Goal: Task Accomplishment & Management: Complete application form

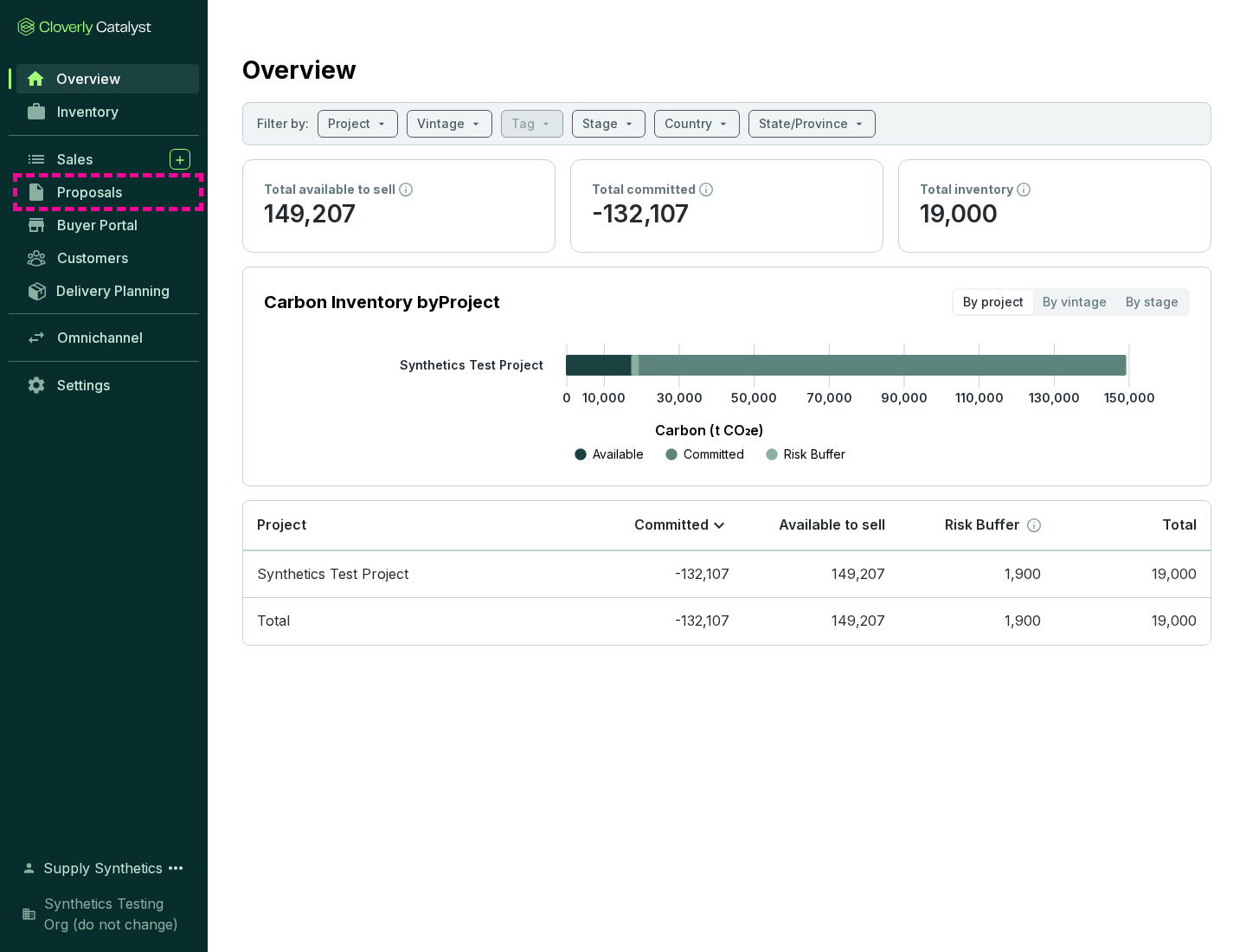
click at [108, 192] on span "Proposals" at bounding box center [89, 192] width 65 height 17
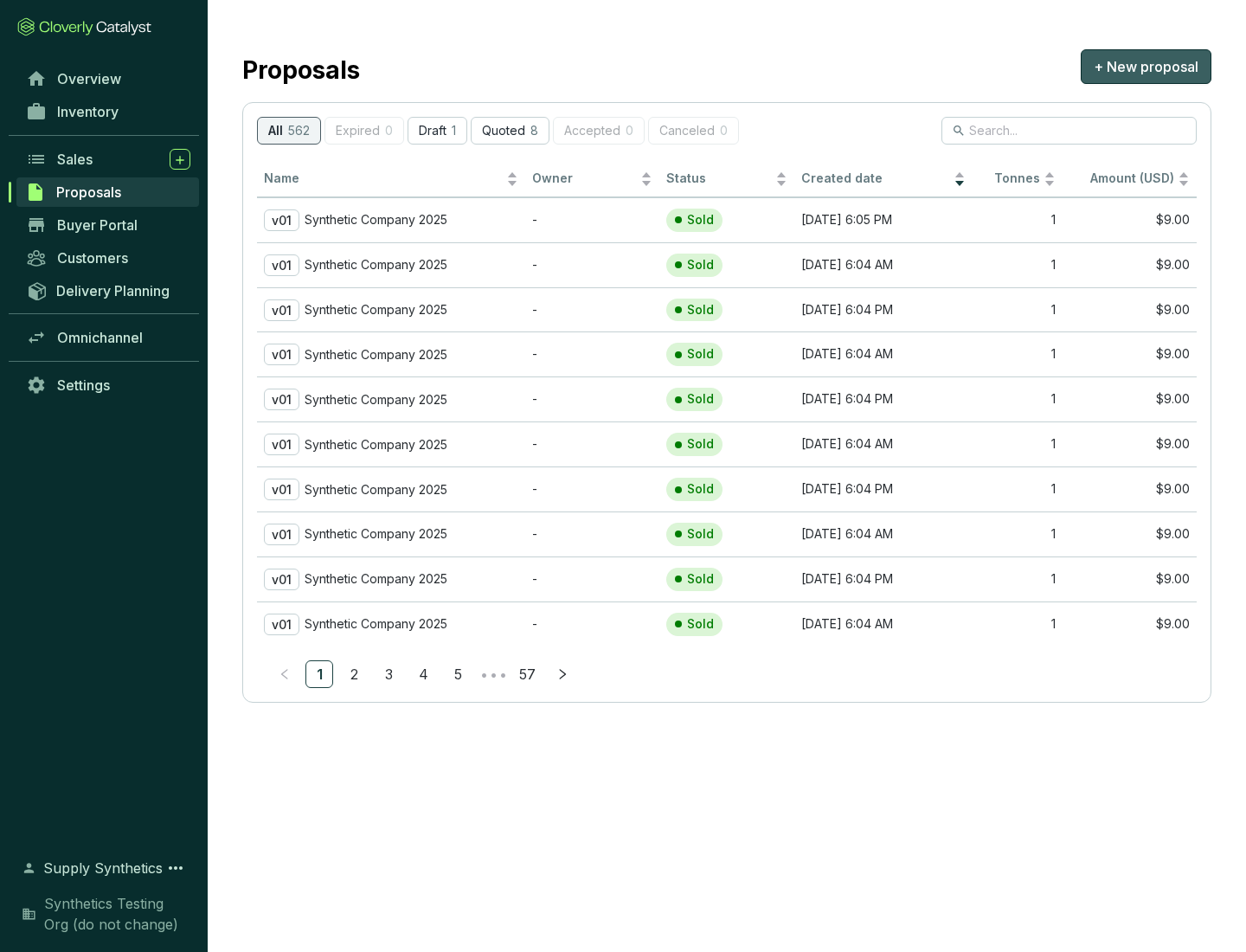
click at [1146, 66] on span "+ New proposal" at bounding box center [1146, 66] width 105 height 21
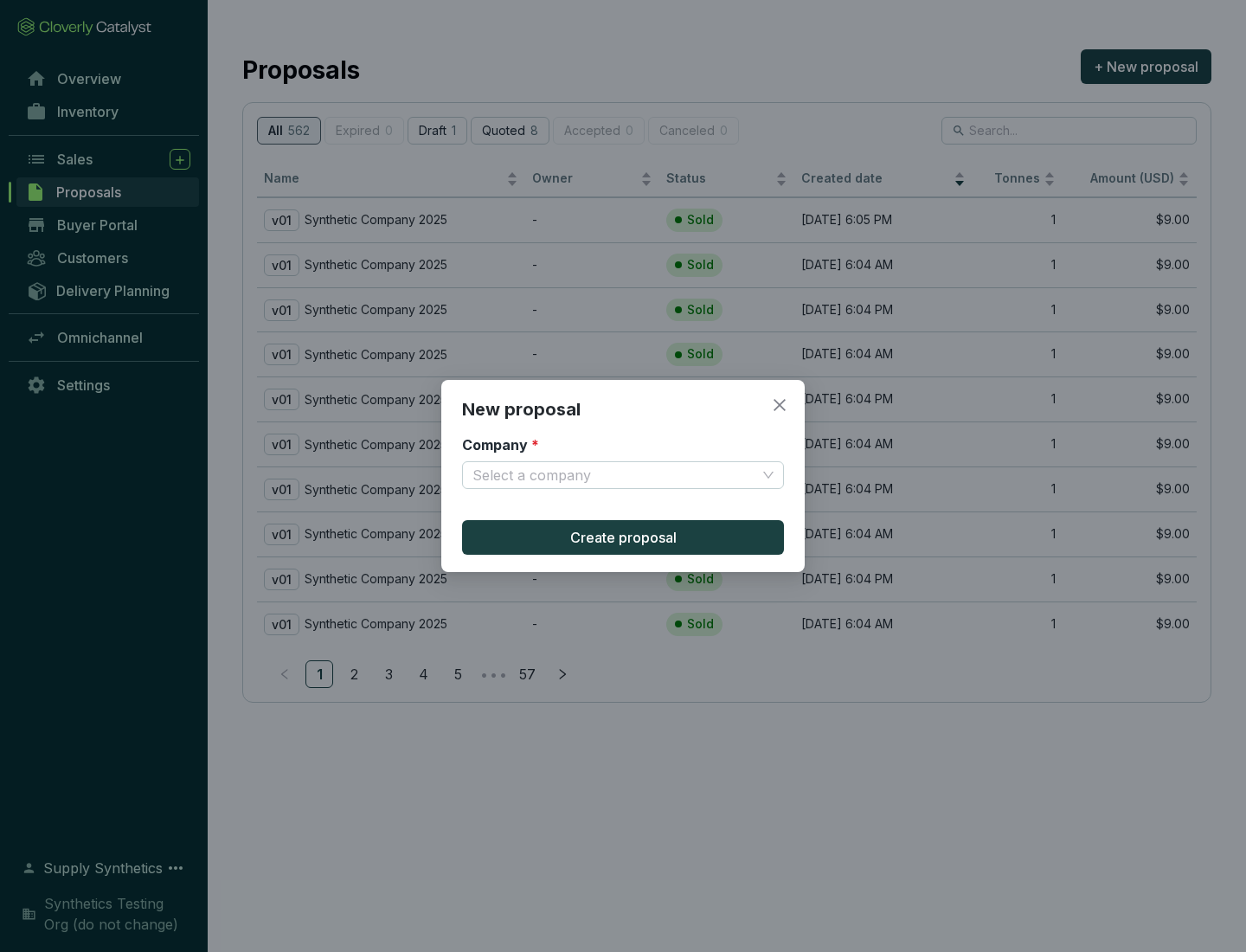
click at [614, 475] on input "Company *" at bounding box center [613, 476] width 284 height 26
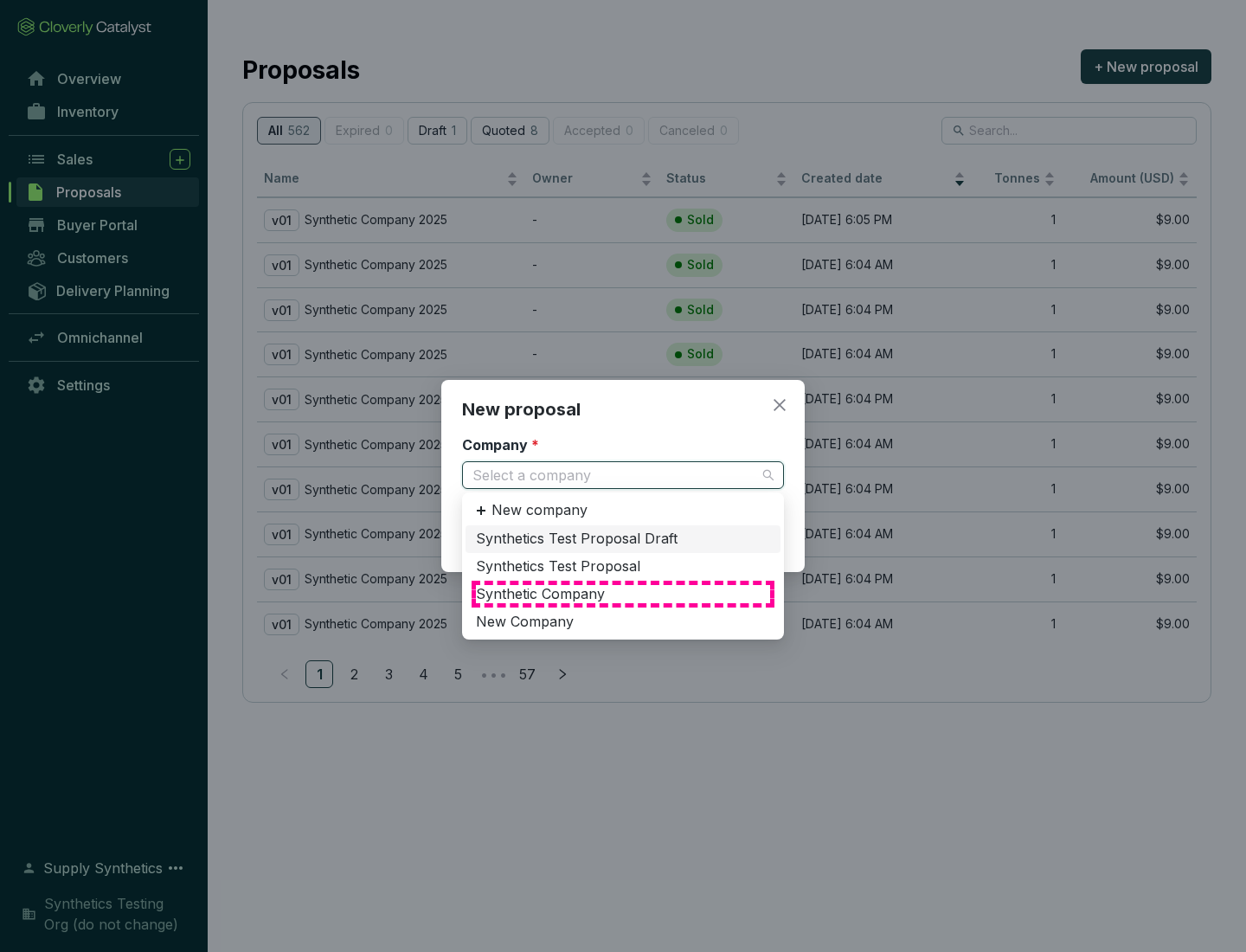
click at [623, 593] on div "Synthetic Company" at bounding box center [622, 594] width 294 height 19
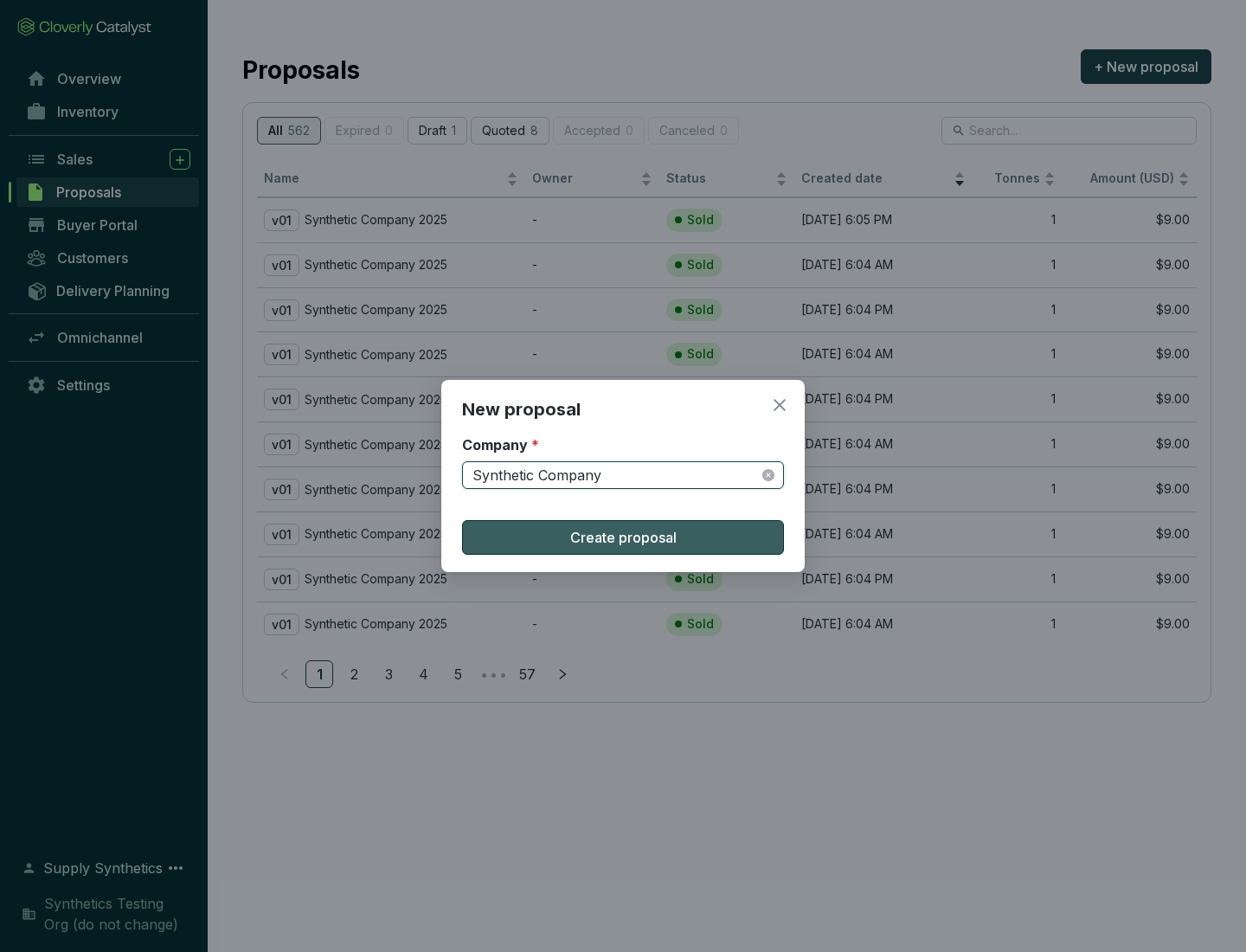
click at [623, 538] on span "Create proposal" at bounding box center [623, 538] width 106 height 21
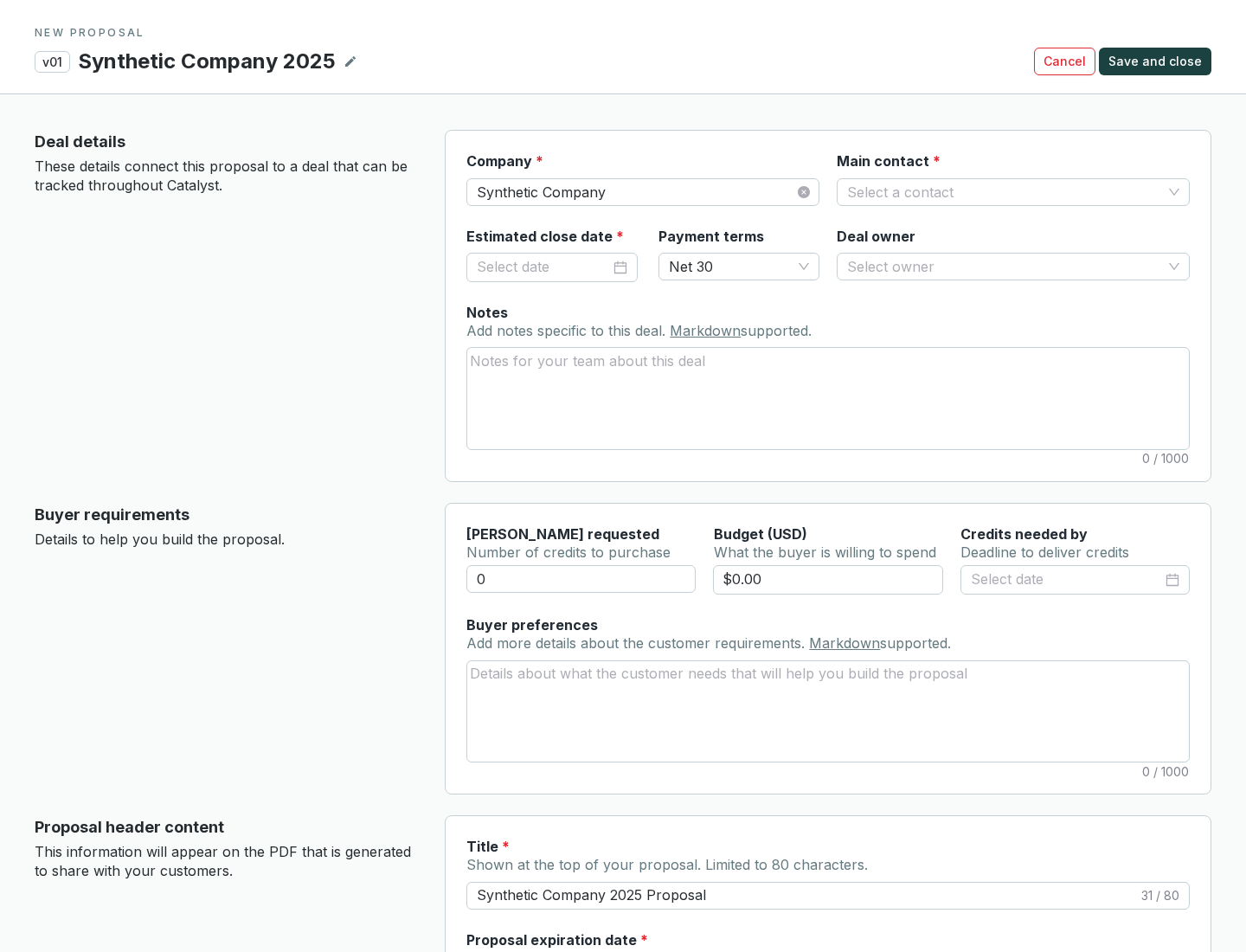
click at [1004, 191] on input "Main contact *" at bounding box center [1004, 192] width 315 height 26
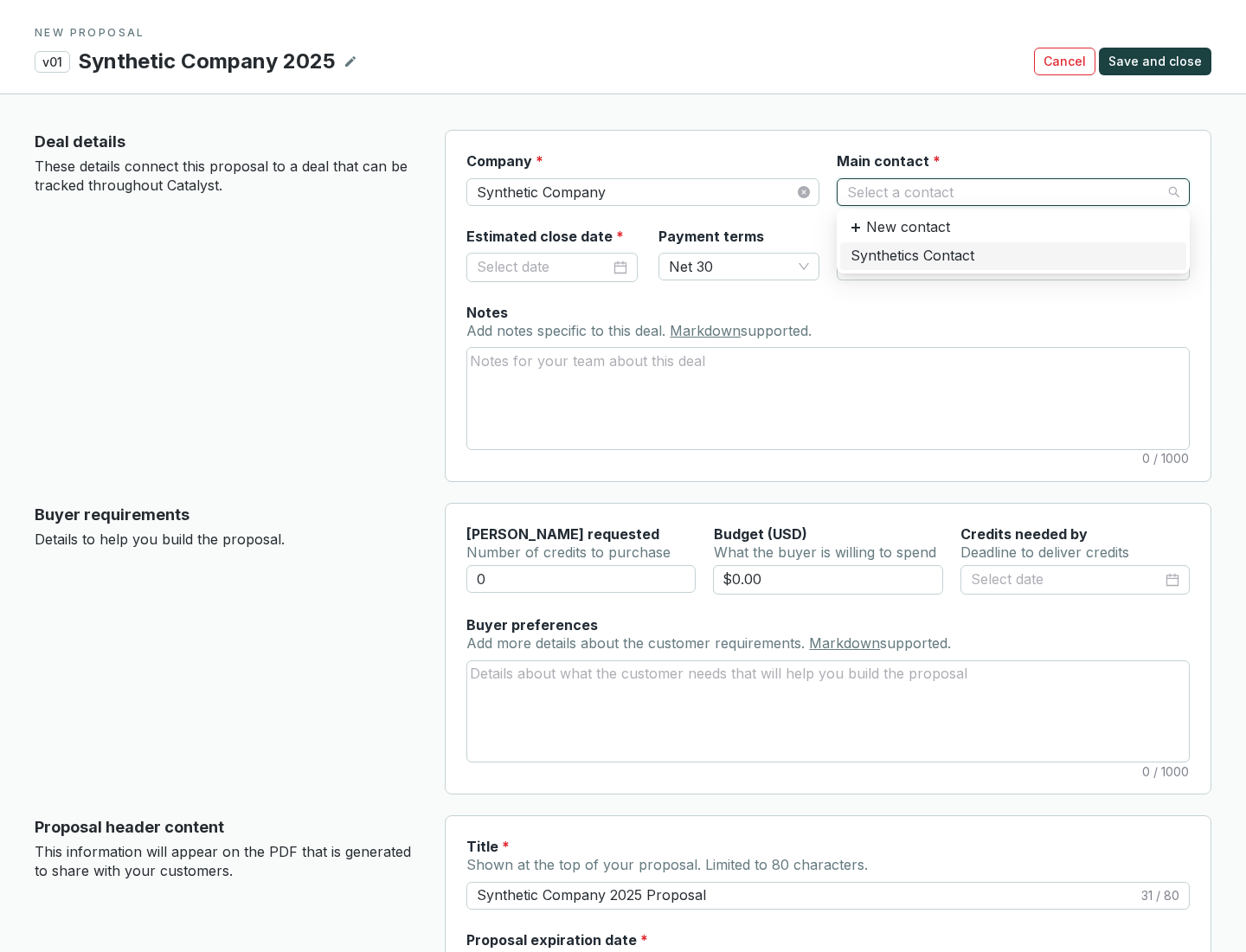
click at [1012, 256] on div "Synthetics Contact" at bounding box center [1013, 257] width 325 height 19
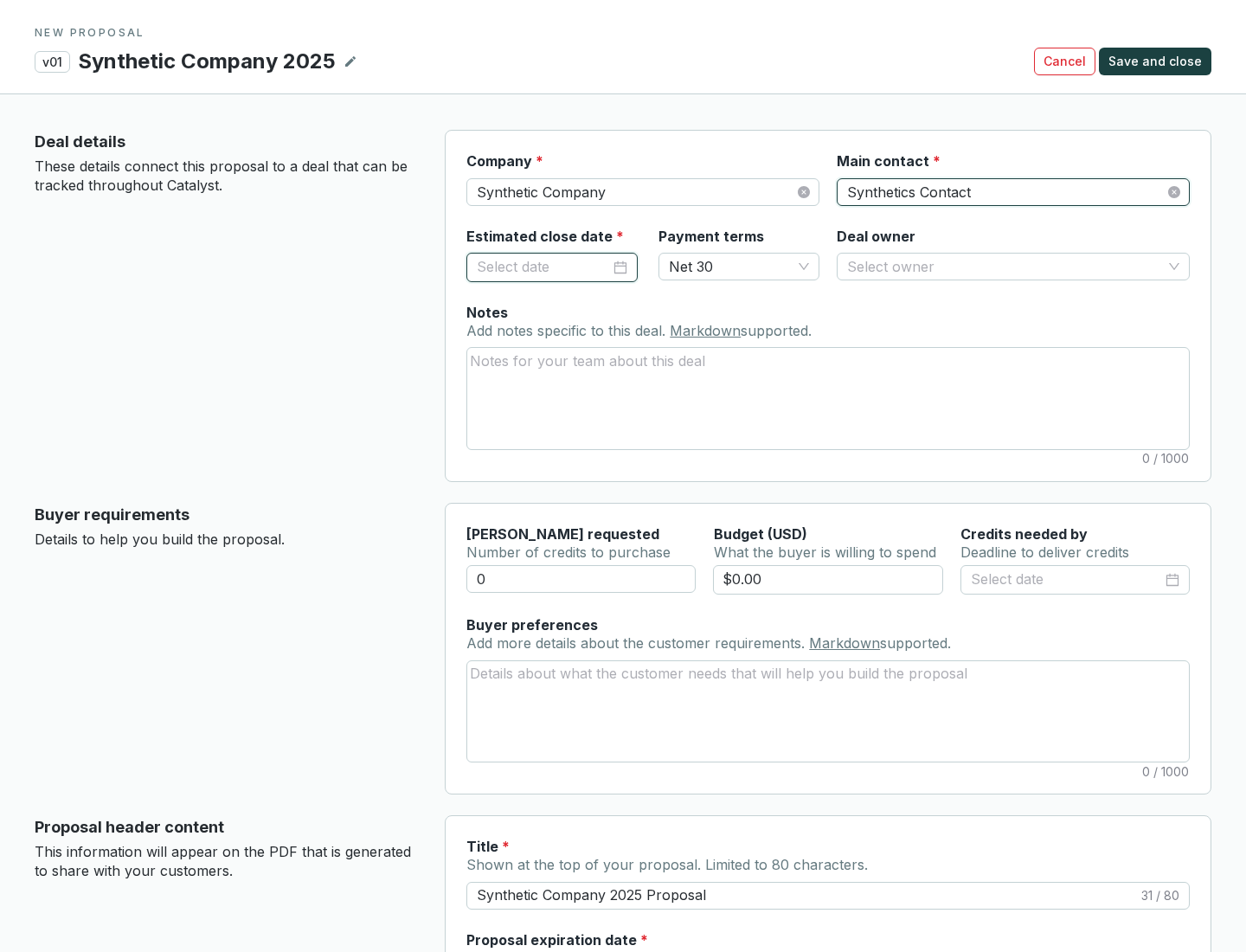
click at [544, 266] on input "Estimated close date *" at bounding box center [543, 268] width 134 height 23
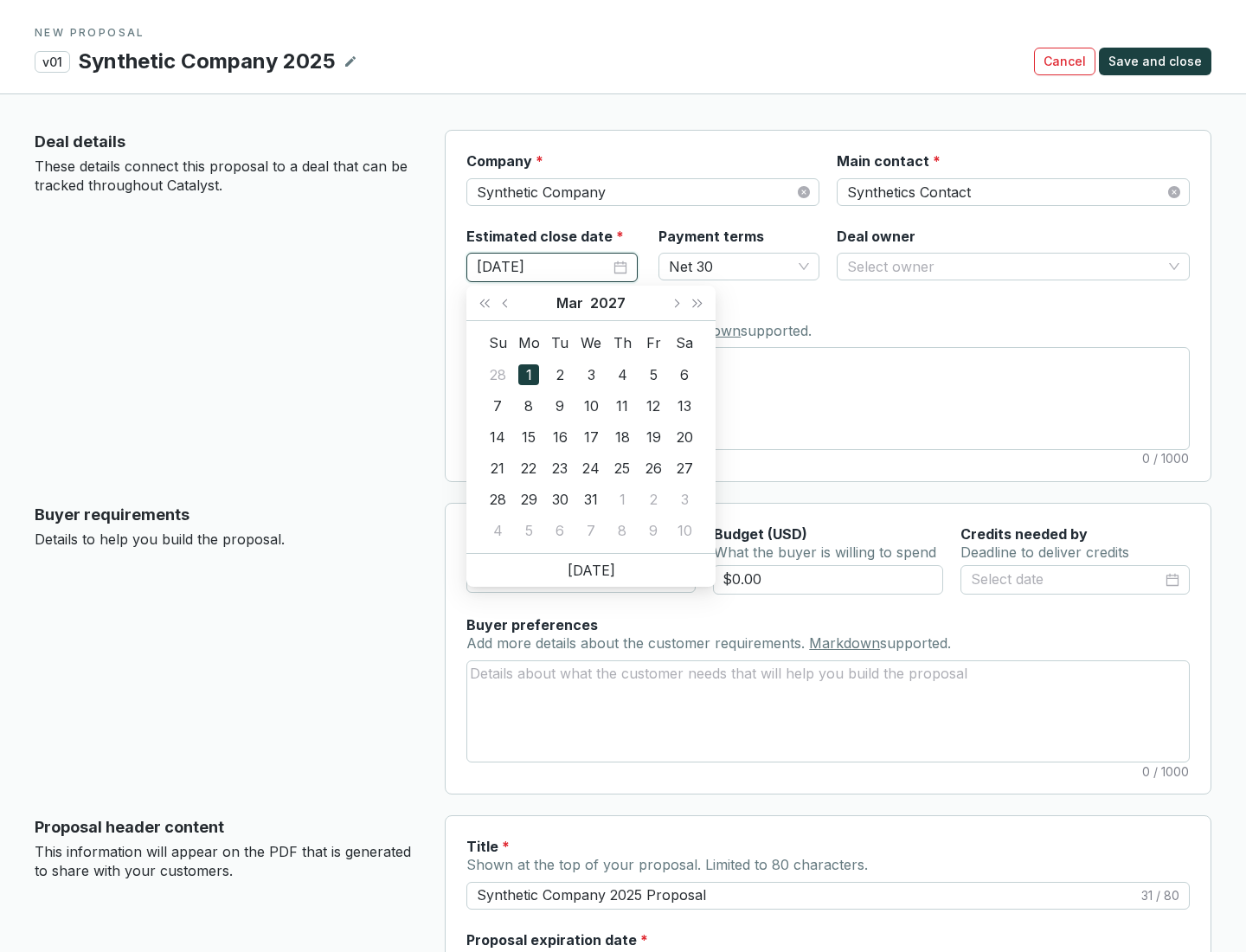
type input "[DATE]"
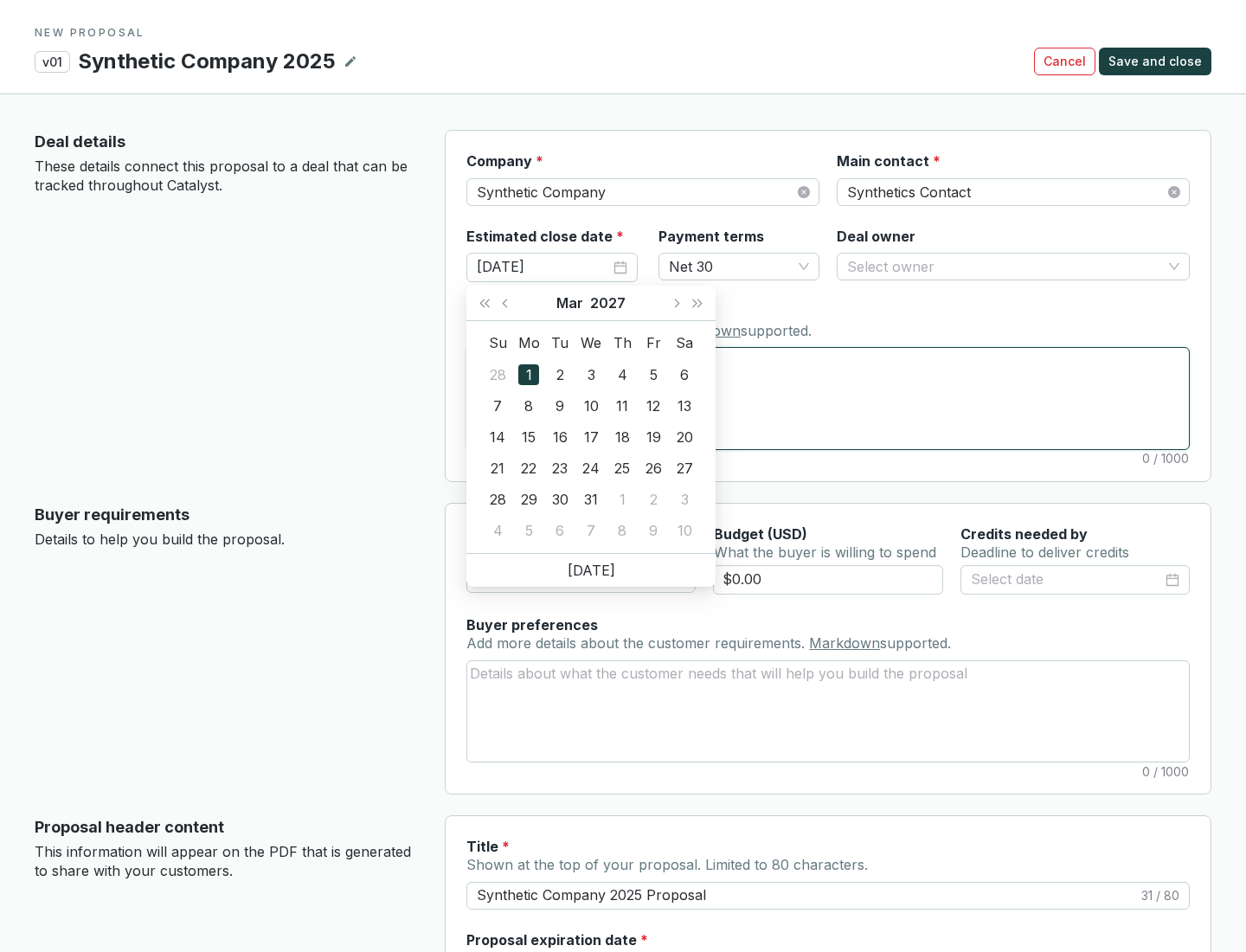
click at [828, 398] on textarea "Notes Add notes specific to this deal. Markdown supported." at bounding box center [827, 398] width 722 height 100
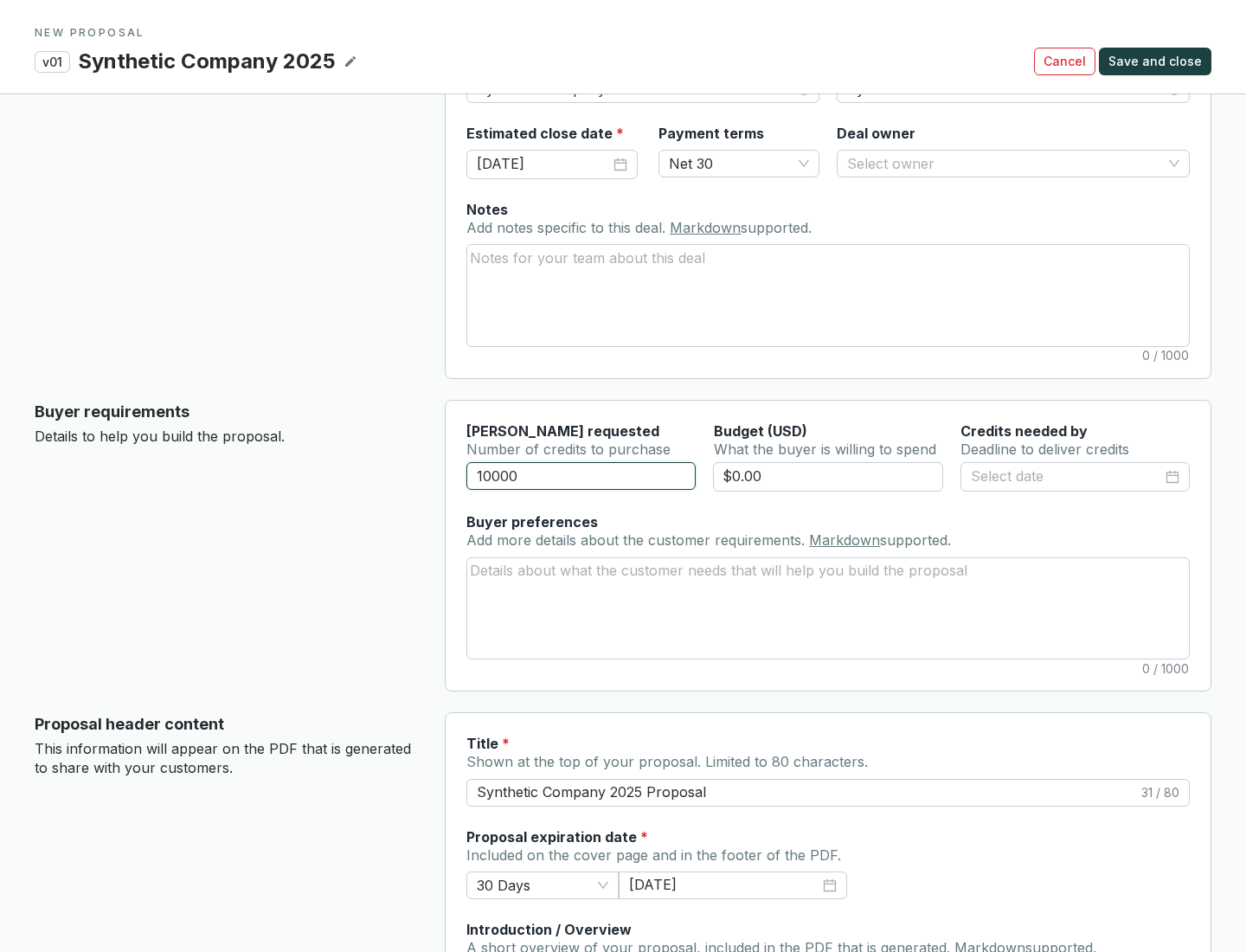
scroll to position [104, 0]
type input "10000"
type input "$0.00"
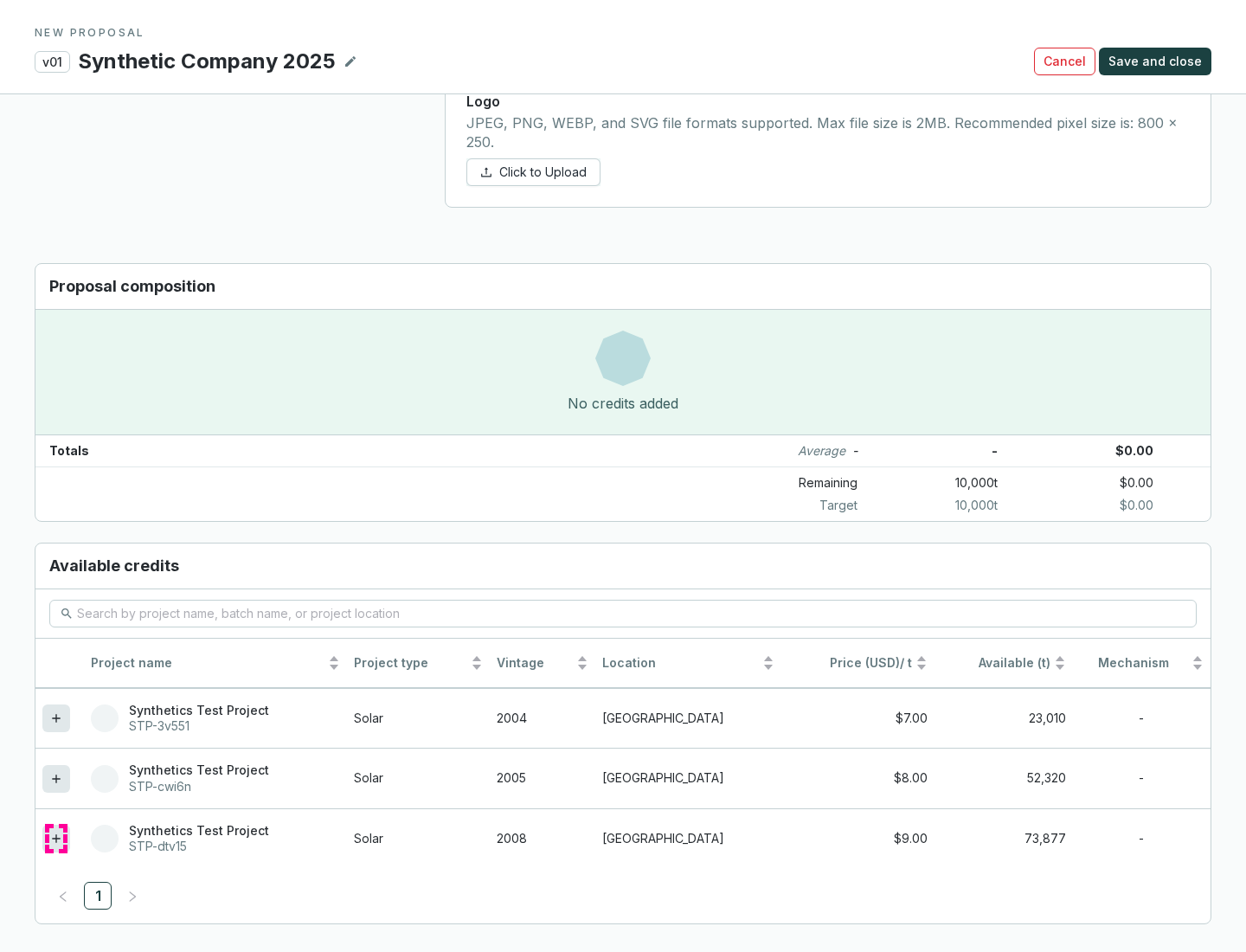
click at [56, 839] on icon at bounding box center [55, 838] width 8 height 8
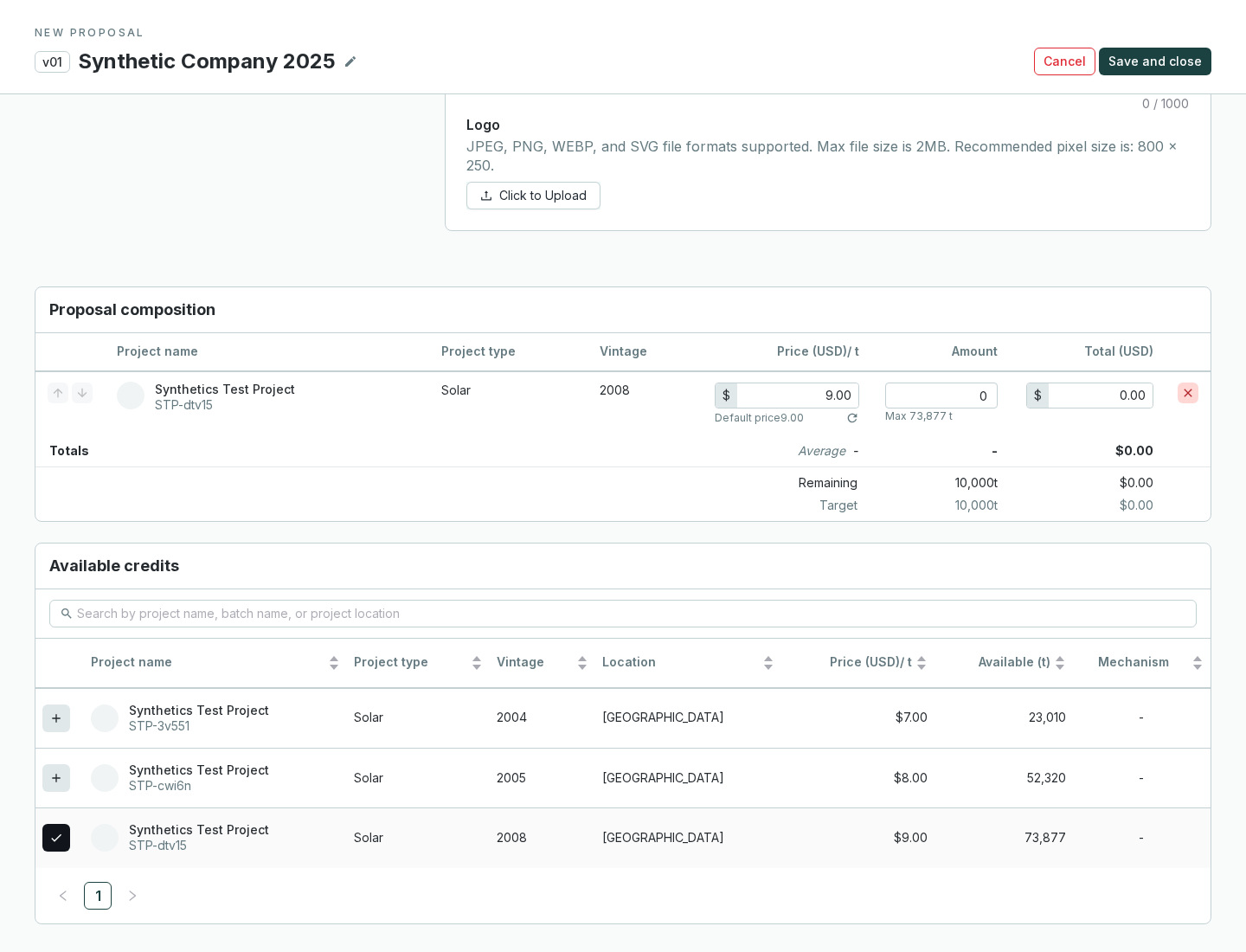
scroll to position [995, 0]
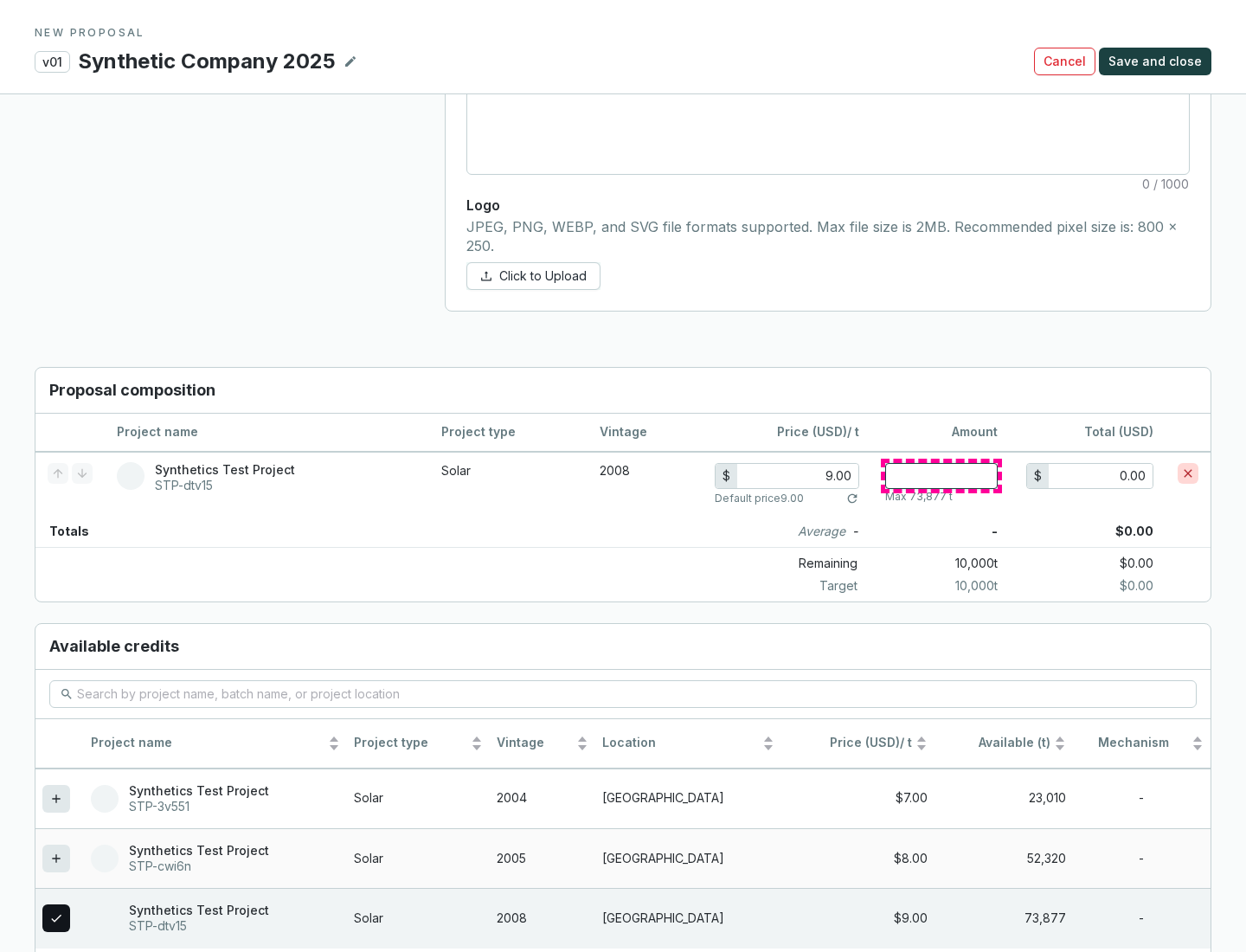
type input "1"
type input "9.00"
type input "1"
click at [1158, 61] on span "Save and close" at bounding box center [1154, 61] width 93 height 17
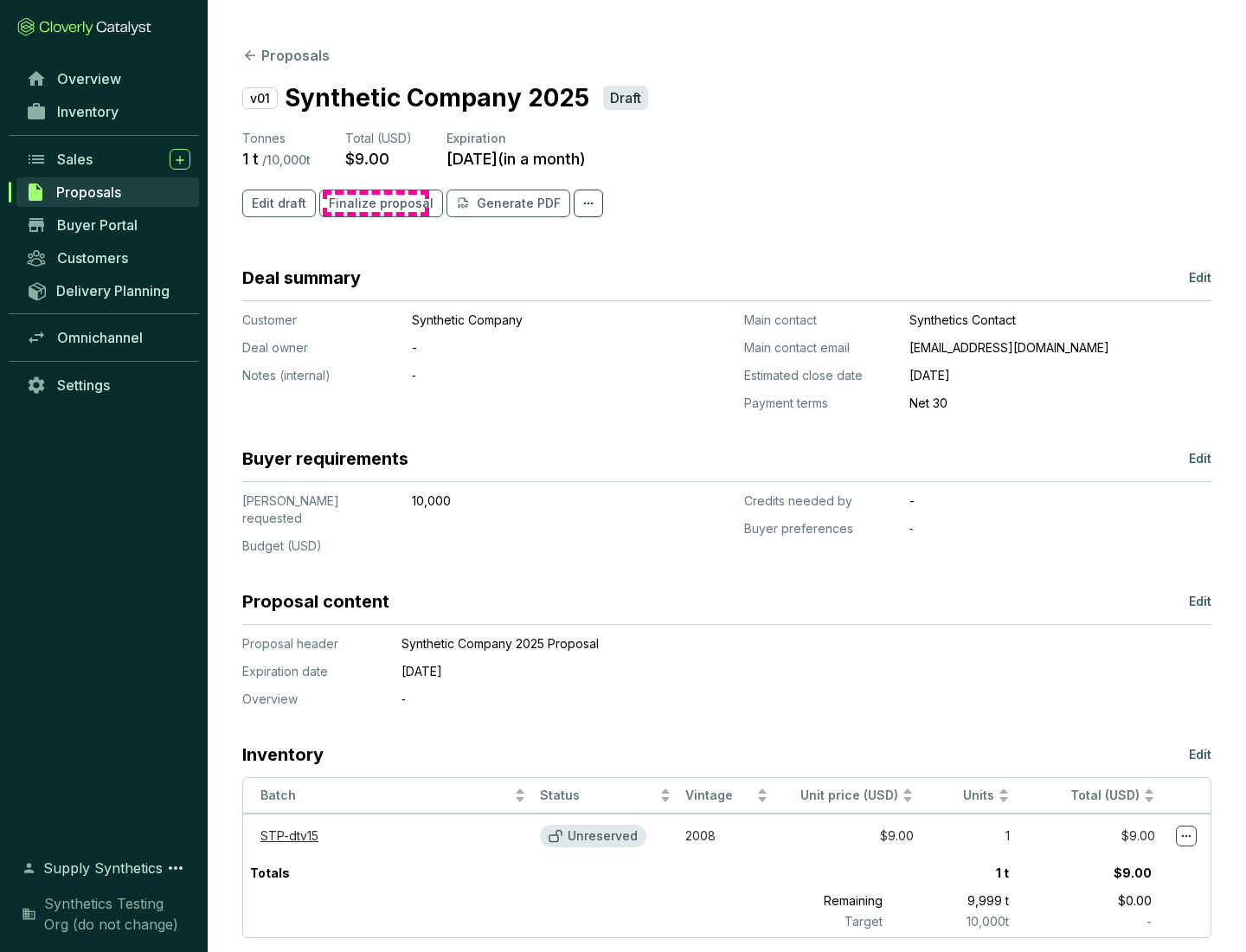
click at [375, 203] on span "Finalize proposal" at bounding box center [381, 203] width 105 height 17
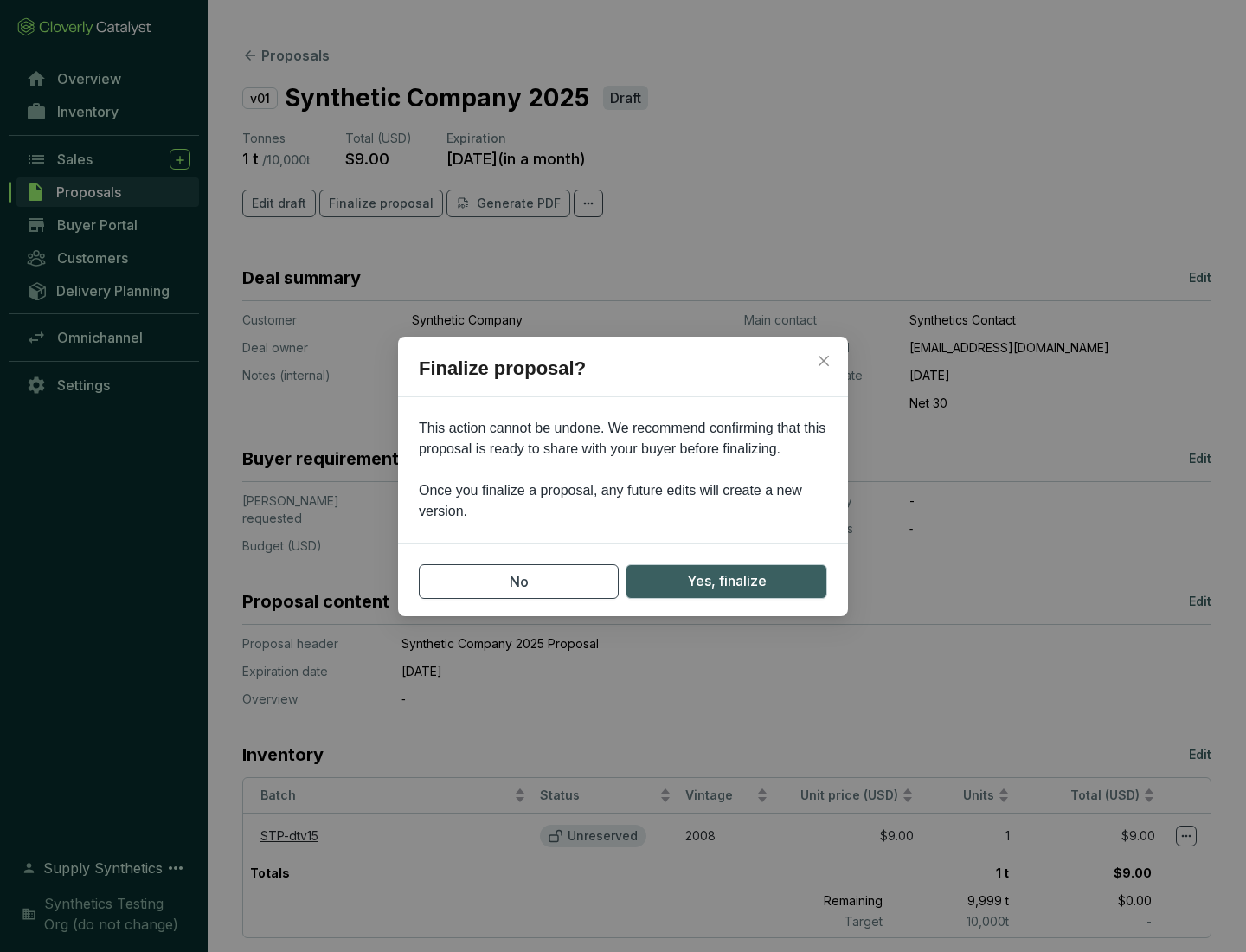
click at [726, 580] on span "Yes, finalize" at bounding box center [726, 580] width 79 height 22
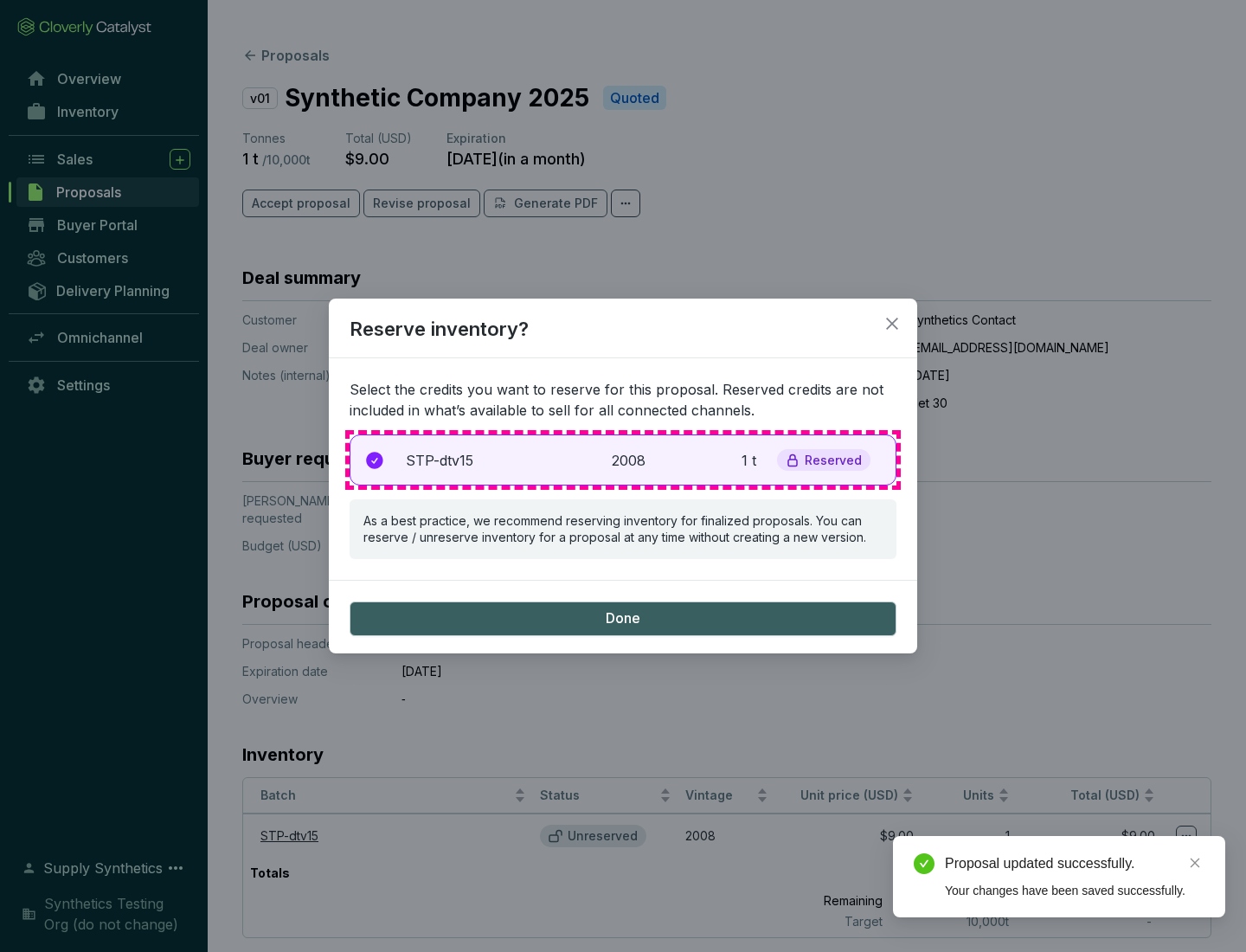
click at [623, 460] on p "2008" at bounding box center [631, 461] width 38 height 21
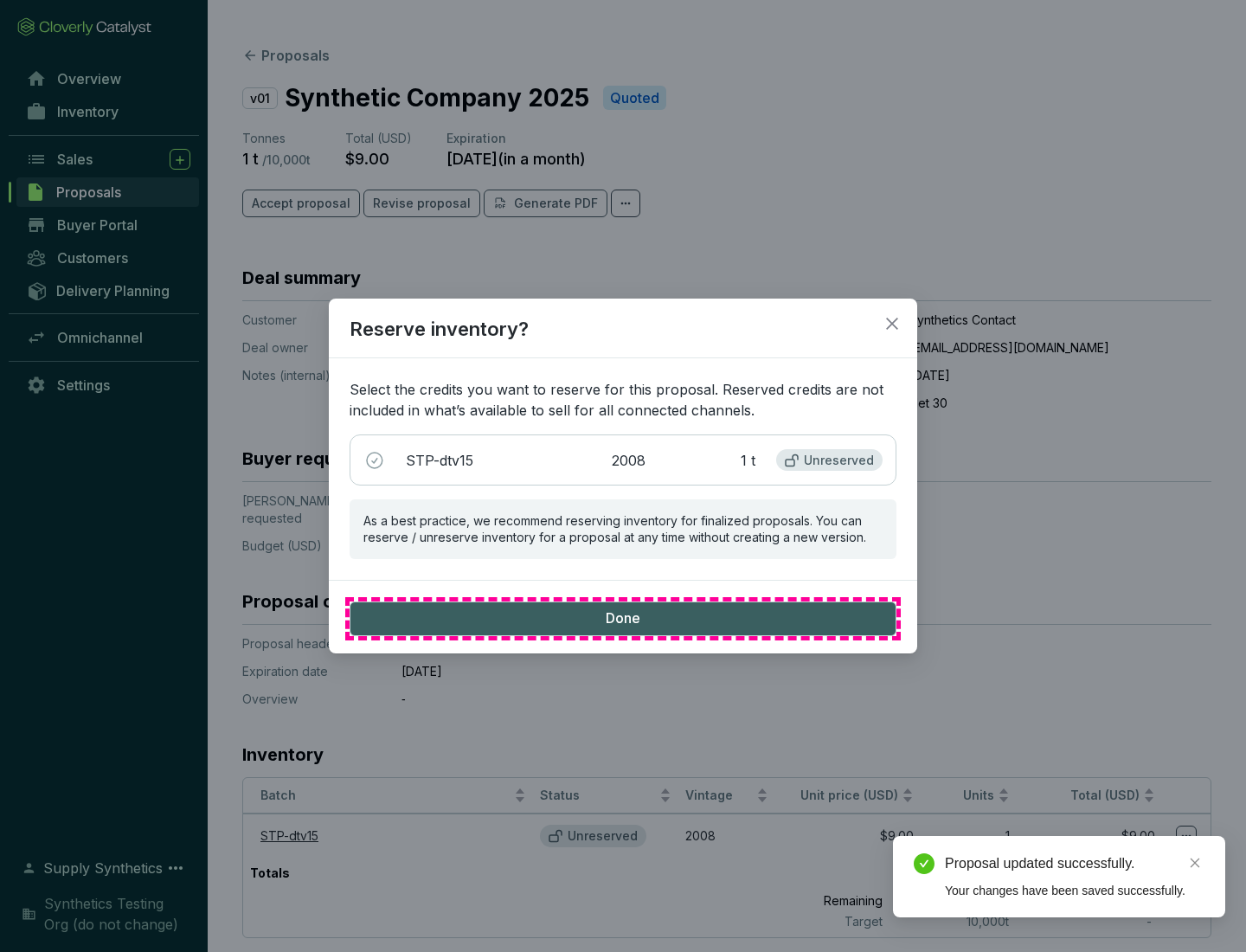
click at [623, 618] on span "Done" at bounding box center [623, 619] width 35 height 19
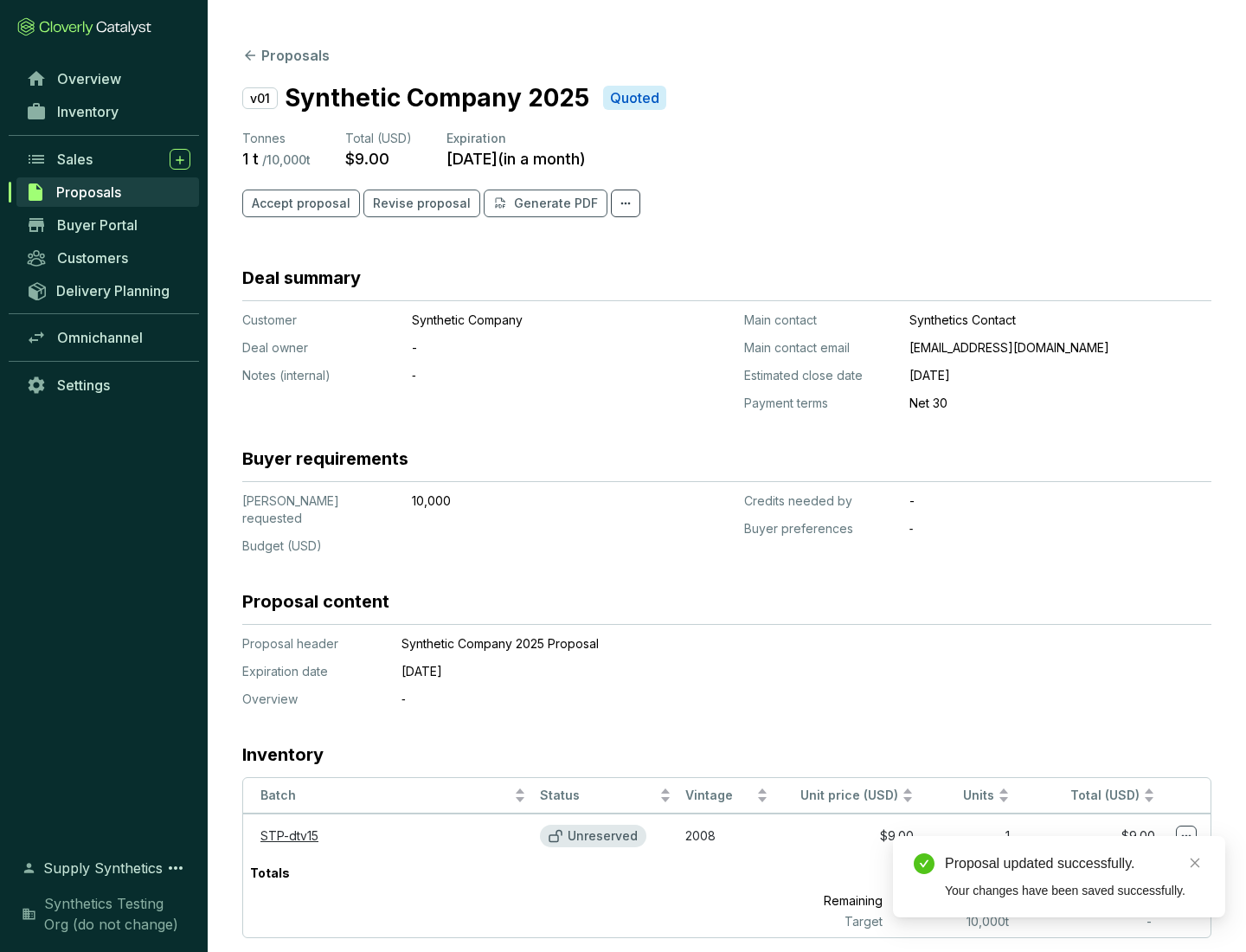
click at [1075, 864] on div "Proposal updated successfully." at bounding box center [1074, 864] width 259 height 21
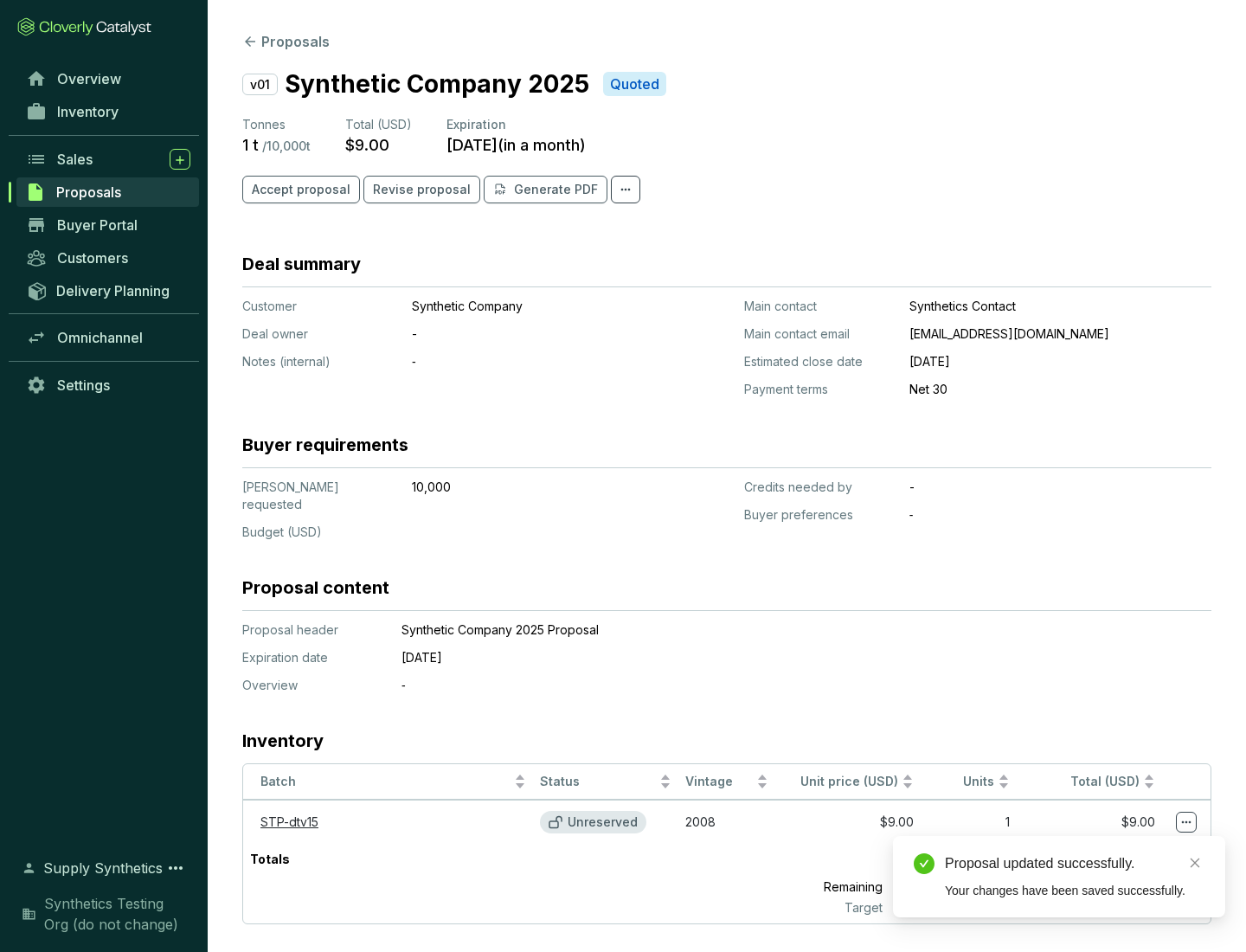
click at [1187, 821] on icon at bounding box center [1187, 822] width 10 height 3
click at [1133, 844] on div "Proposal updated successfully. Your changes have been saved successfully." at bounding box center [1058, 876] width 332 height 81
click at [1075, 864] on div "Proposal updated successfully." at bounding box center [1074, 864] width 259 height 21
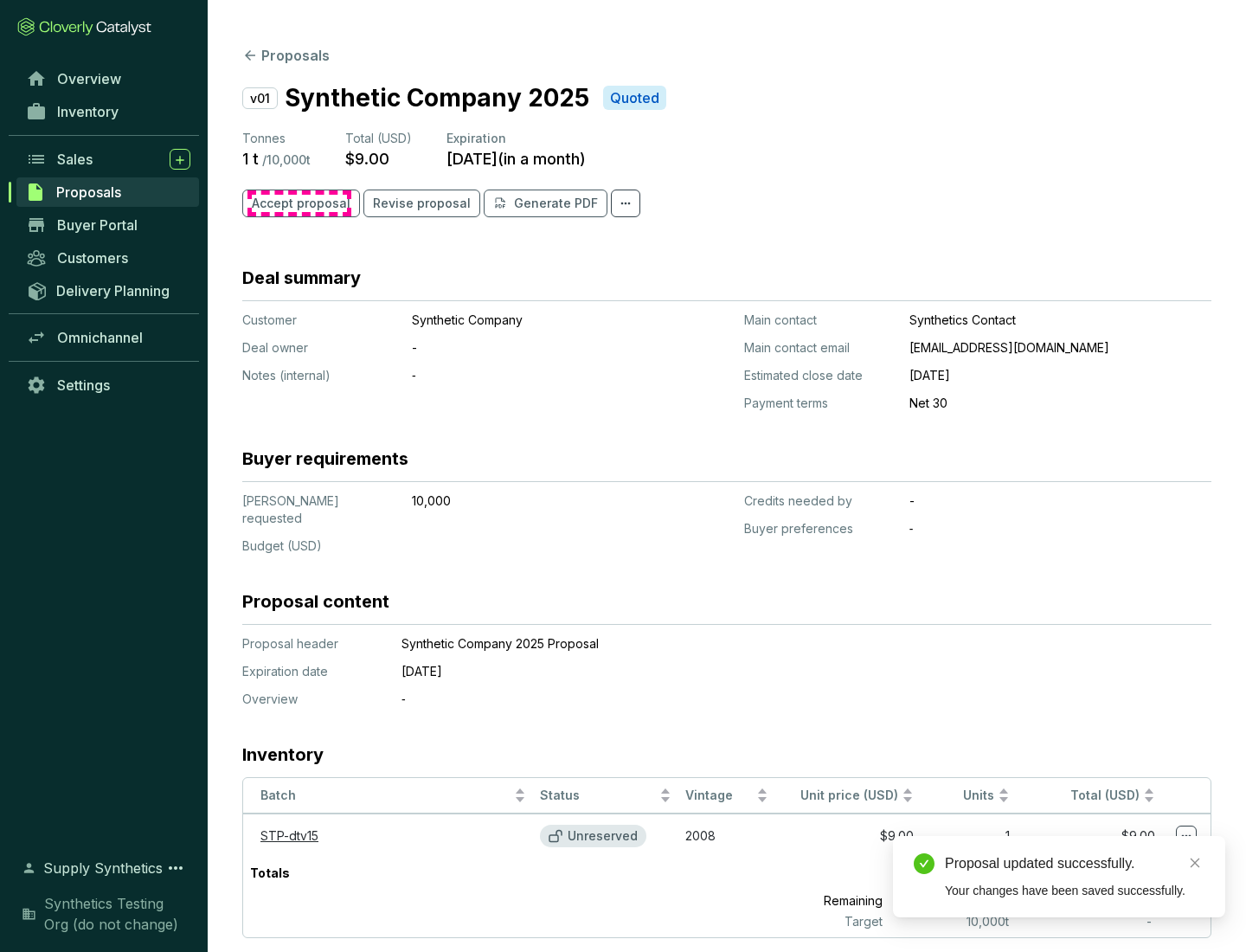
click at [298, 203] on span "Accept proposal" at bounding box center [301, 203] width 99 height 17
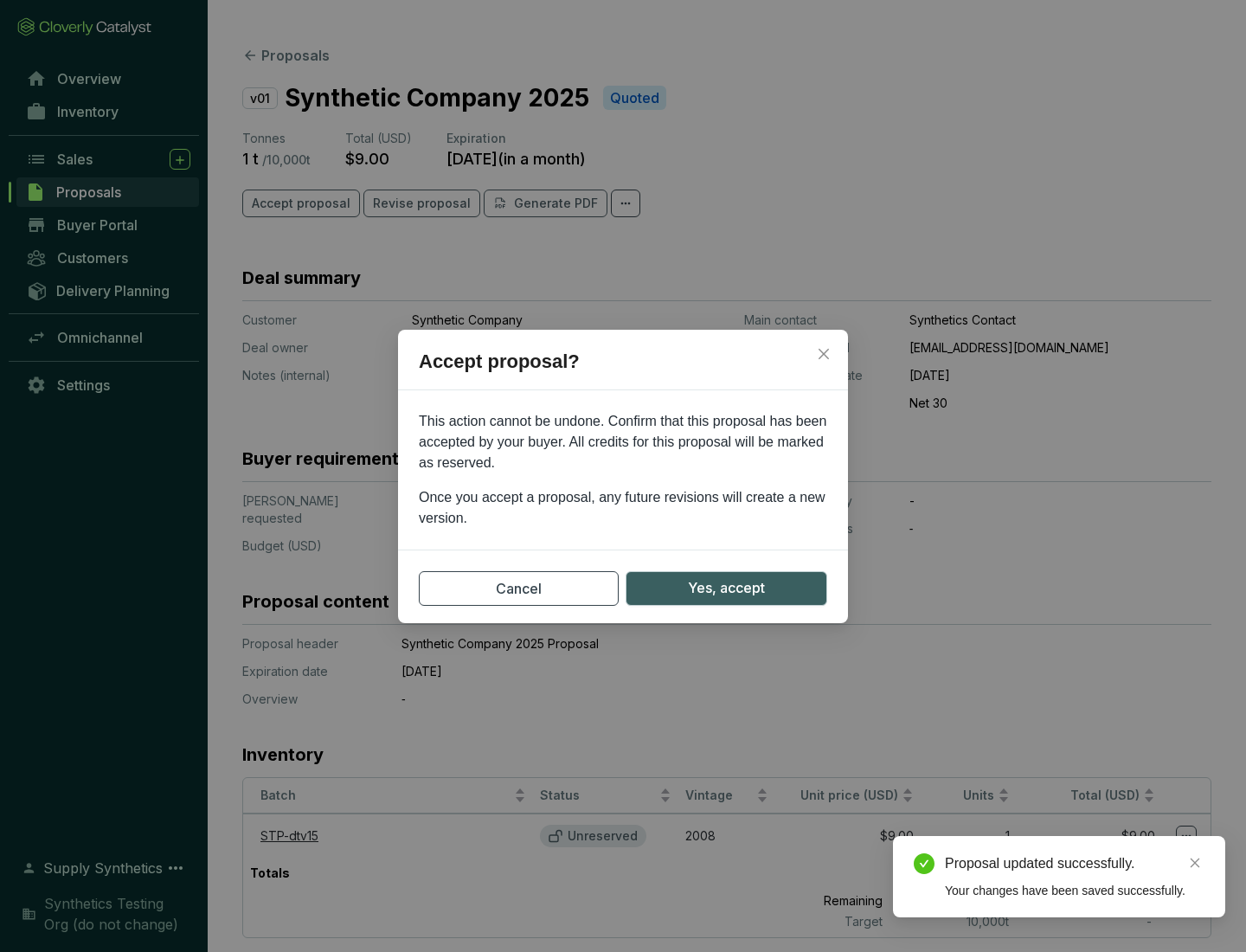
click at [726, 587] on span "Yes, accept" at bounding box center [726, 587] width 77 height 22
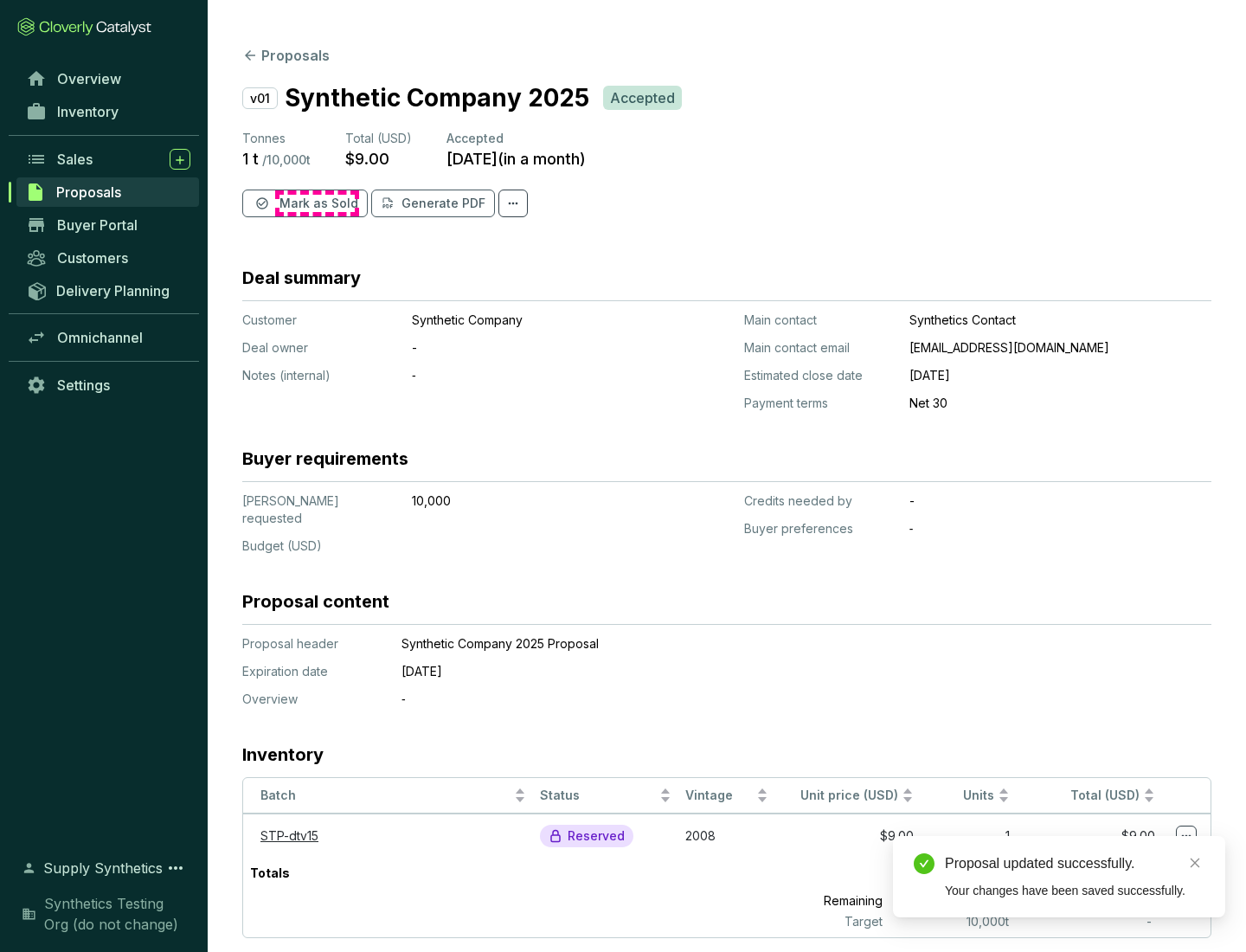
click at [317, 203] on span "Mark as Sold" at bounding box center [318, 203] width 79 height 17
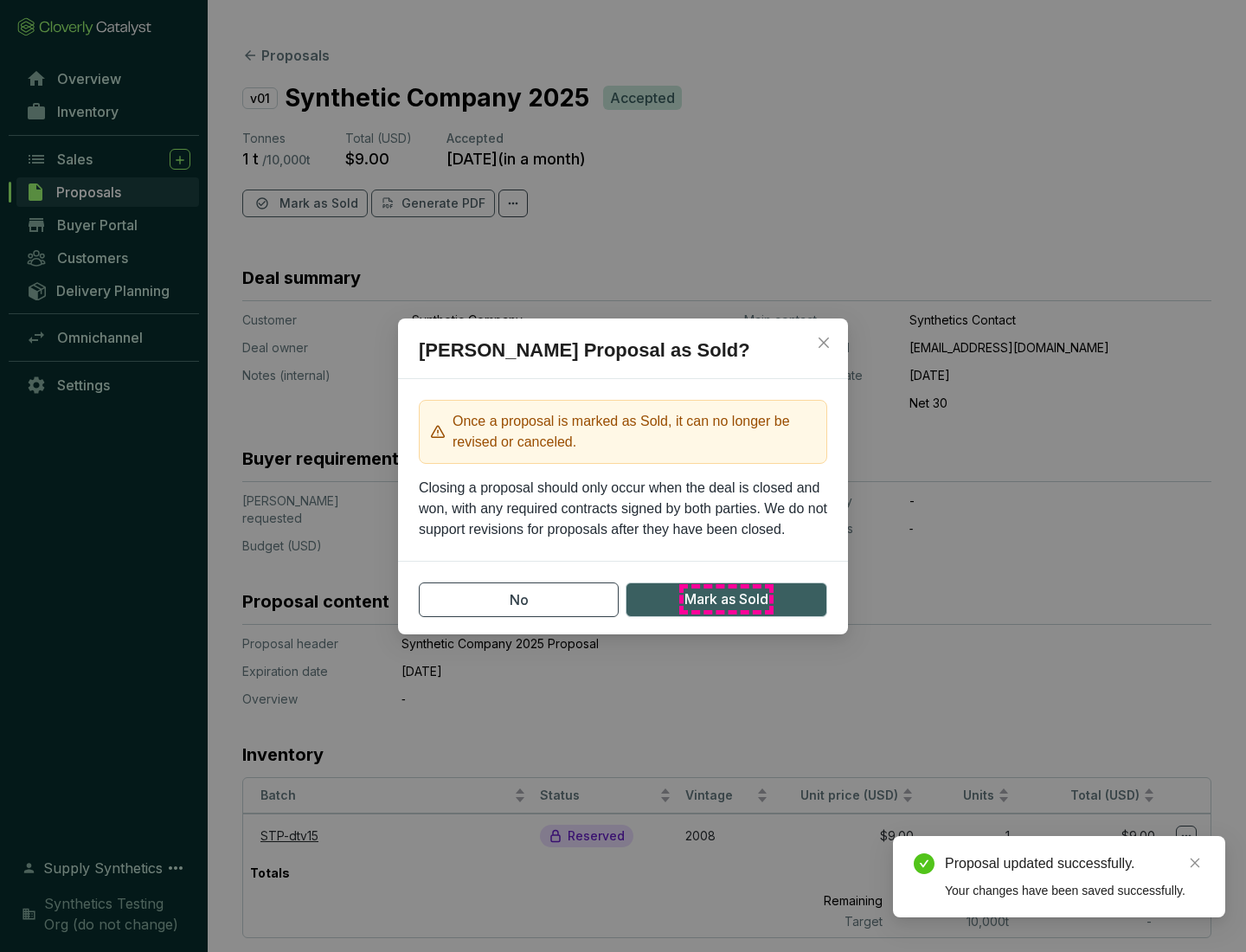
click at [726, 599] on span "Mark as Sold" at bounding box center [726, 599] width 84 height 22
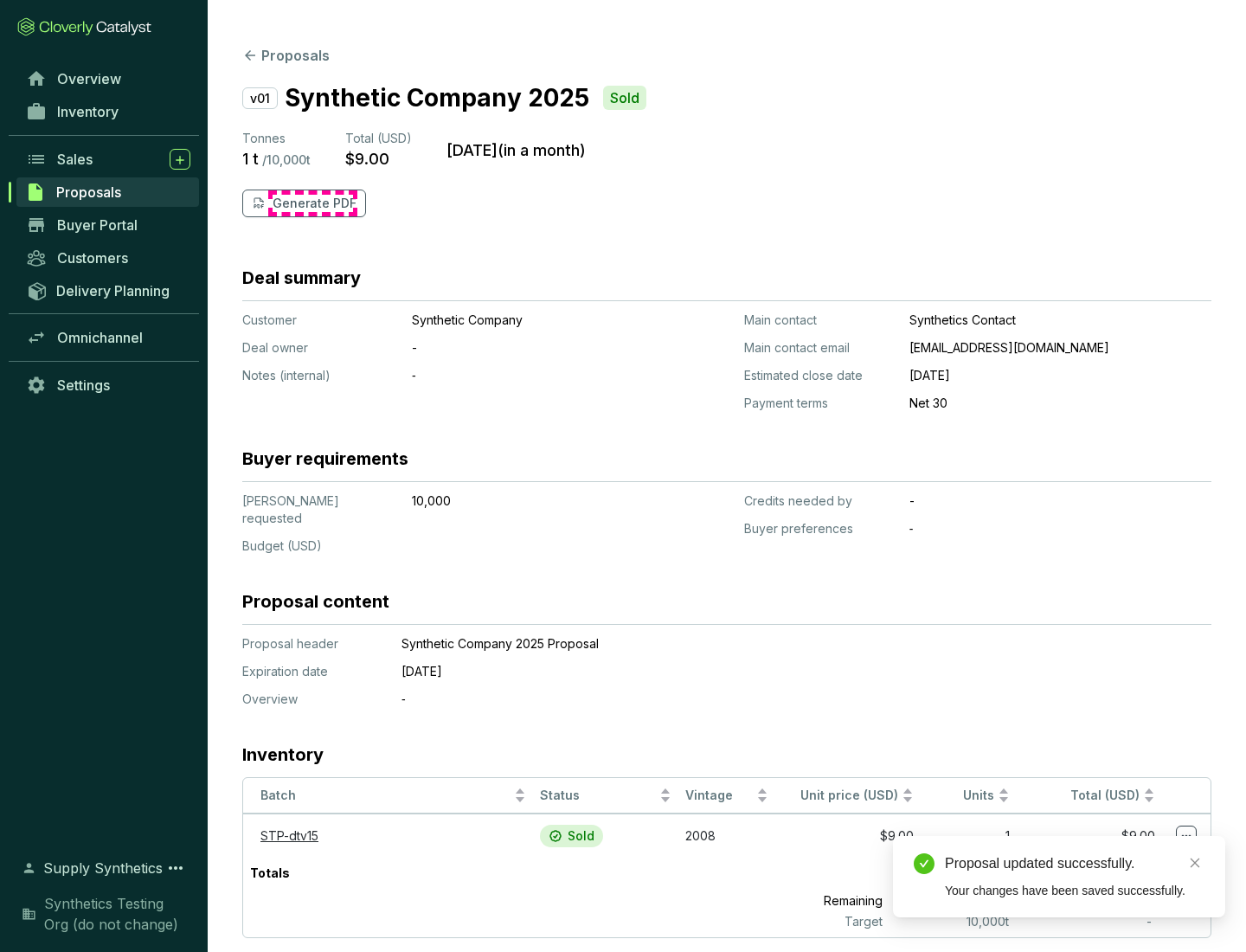
click at [312, 203] on p "Generate PDF" at bounding box center [314, 203] width 84 height 17
click at [1075, 864] on div "Proposal updated successfully." at bounding box center [1074, 864] width 259 height 21
